Goal: Task Accomplishment & Management: Use online tool/utility

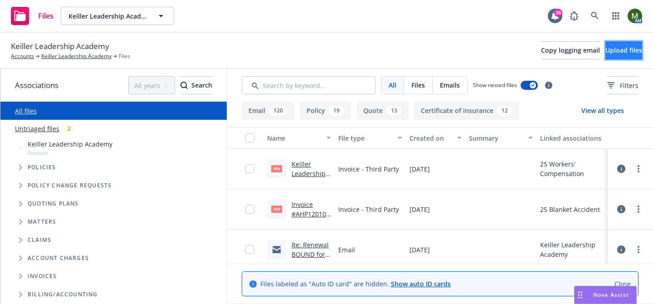
click at [606, 49] on button "Upload files" at bounding box center [624, 50] width 37 height 18
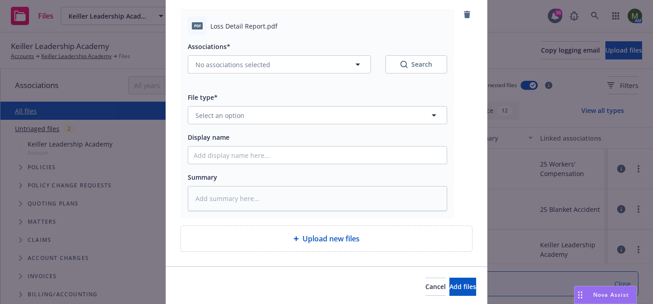
scroll to position [87, 0]
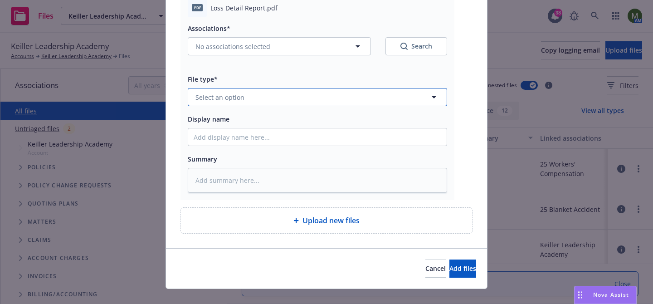
click at [364, 100] on button "Select an option" at bounding box center [318, 97] width 260 height 18
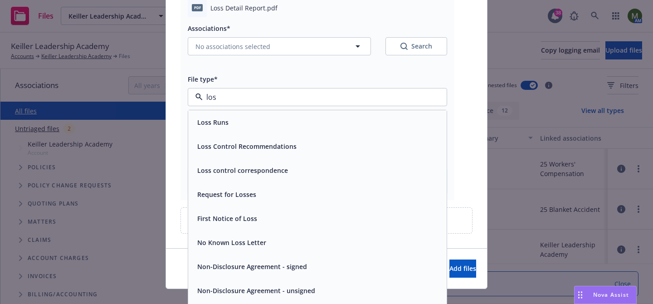
type input "loss"
click at [299, 137] on div "Loss Control Recommendations" at bounding box center [317, 146] width 259 height 24
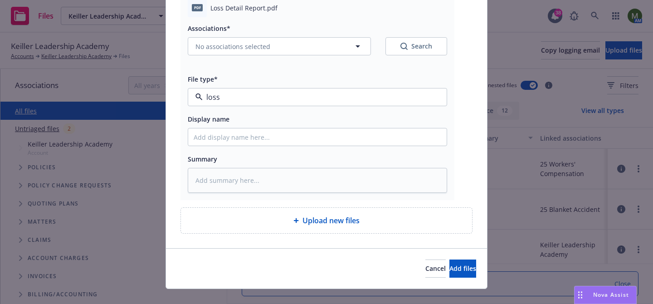
type textarea "x"
type input "Loss Control Recommendations"
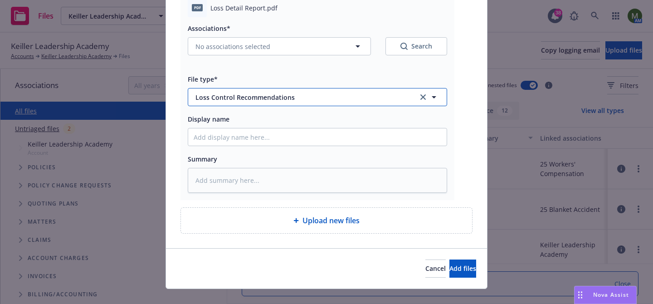
click at [297, 93] on span "Loss Control Recommendations" at bounding box center [301, 98] width 210 height 10
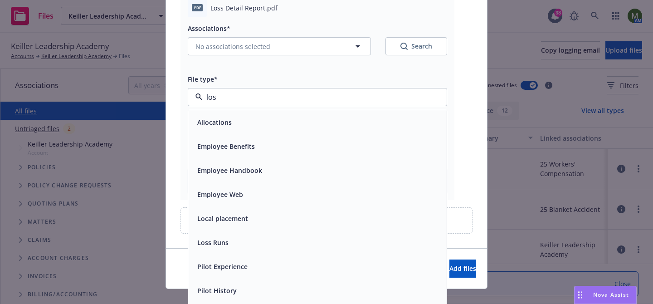
type input "loss"
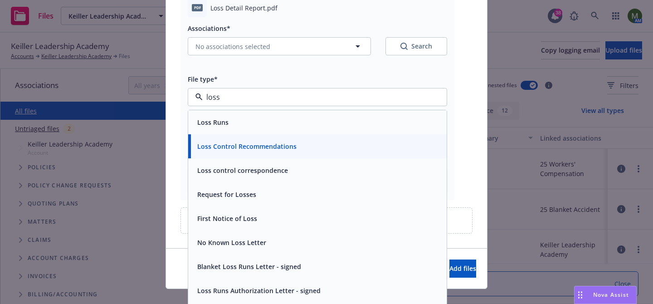
click at [276, 113] on div "Loss Runs" at bounding box center [317, 122] width 259 height 24
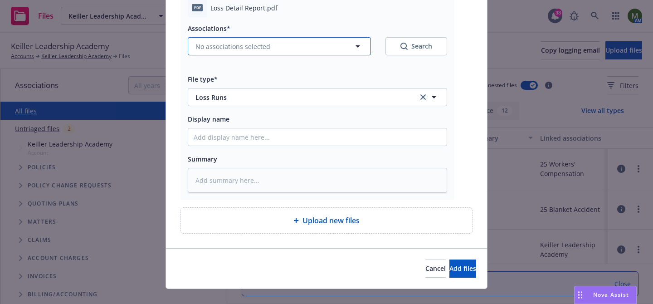
click at [270, 53] on button "No associations selected" at bounding box center [279, 46] width 183 height 18
type textarea "x"
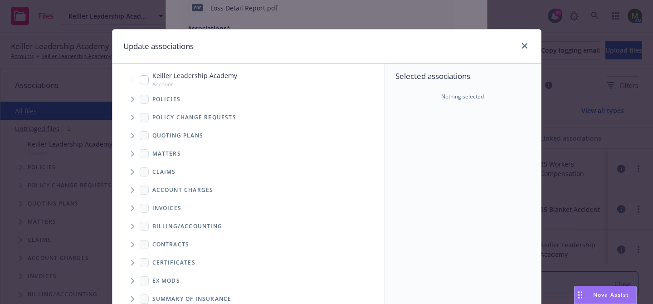
click at [143, 78] on input "Tree Example" at bounding box center [144, 79] width 9 height 9
checkbox input "true"
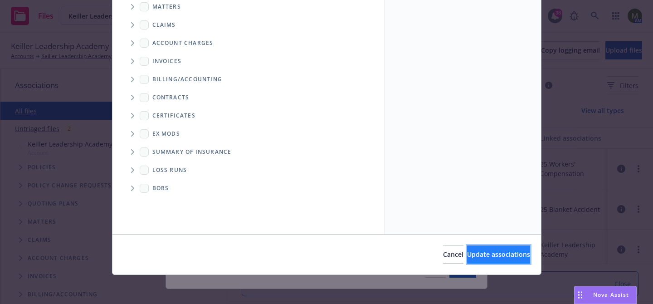
click at [467, 246] on button "Update associations" at bounding box center [498, 254] width 63 height 18
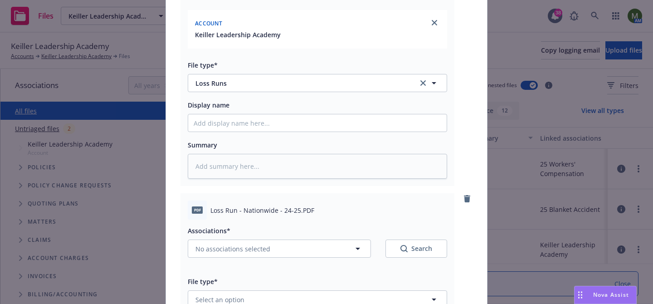
scroll to position [245, 0]
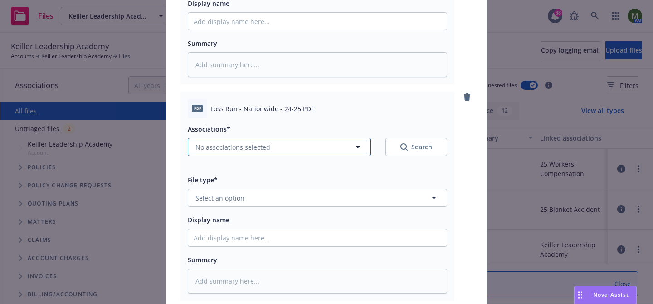
click at [313, 142] on button "No associations selected" at bounding box center [279, 147] width 183 height 18
type textarea "x"
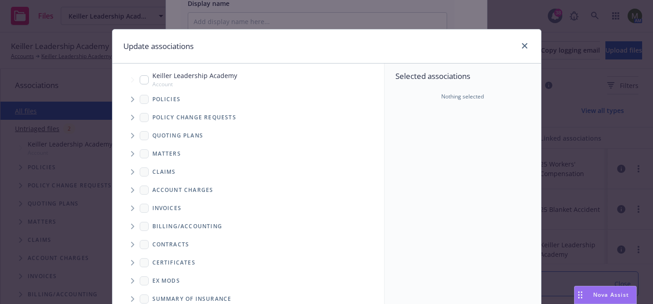
click at [144, 78] on input "Tree Example" at bounding box center [144, 79] width 9 height 9
checkbox input "true"
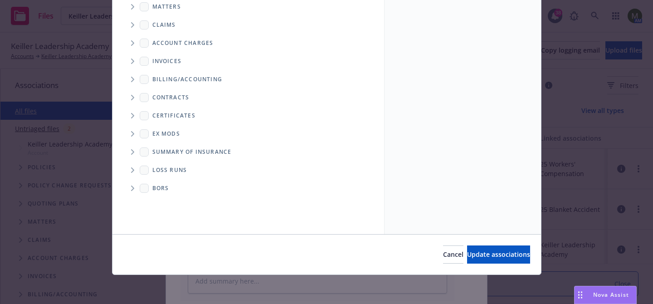
click at [474, 245] on div "Cancel Update associations" at bounding box center [327, 254] width 429 height 40
click at [474, 251] on span "Update associations" at bounding box center [498, 254] width 63 height 9
type textarea "x"
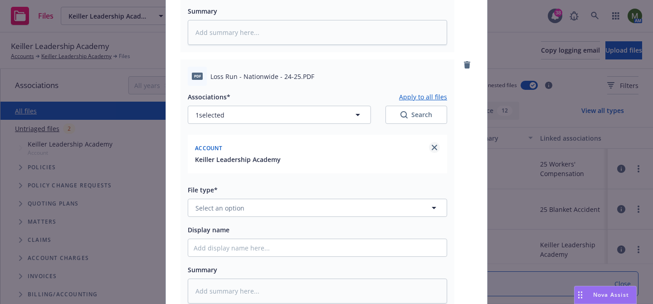
scroll to position [313, 0]
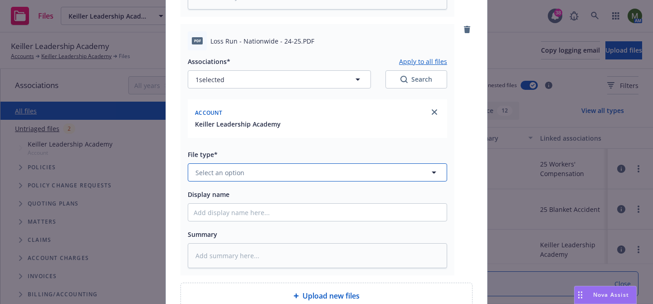
click at [407, 176] on button "Select an option" at bounding box center [318, 172] width 260 height 18
type input "o"
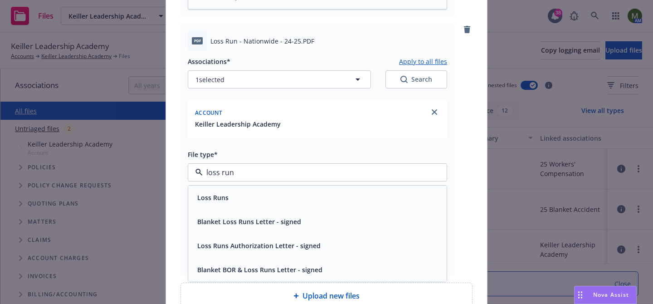
type input "loss runs"
click at [322, 201] on div "Loss Runs" at bounding box center [318, 197] width 248 height 13
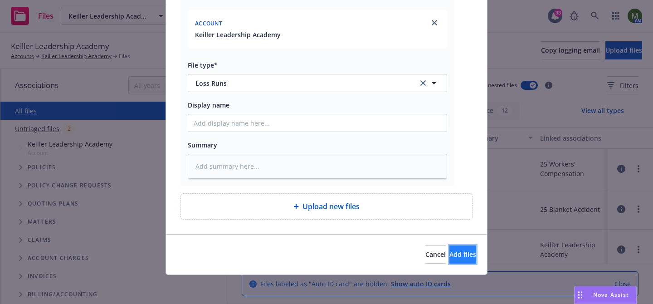
click at [450, 249] on button "Add files" at bounding box center [463, 254] width 27 height 18
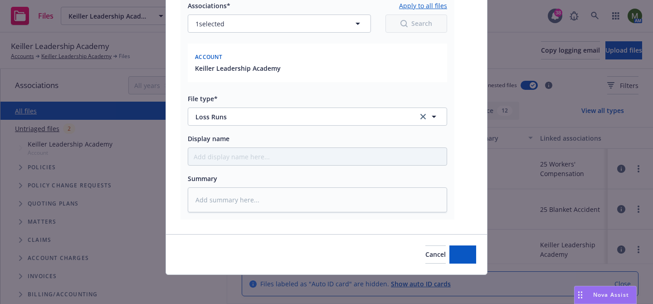
type textarea "x"
